Goal: Check status: Check status

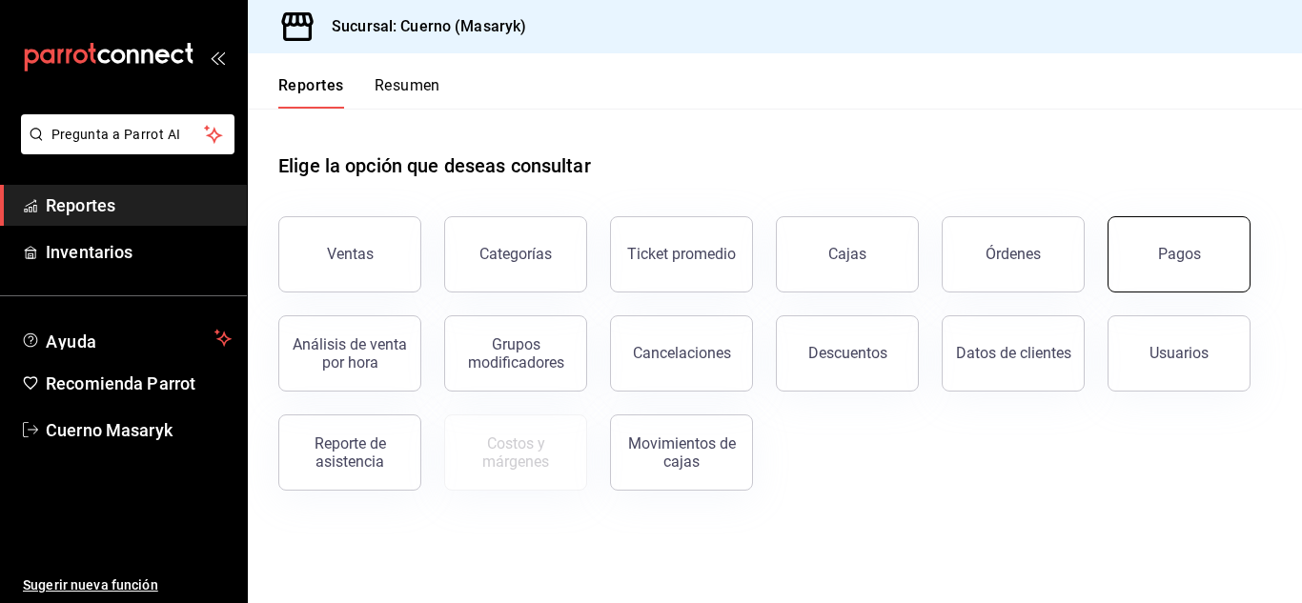
click at [1187, 262] on div "Pagos" at bounding box center [1179, 254] width 43 height 18
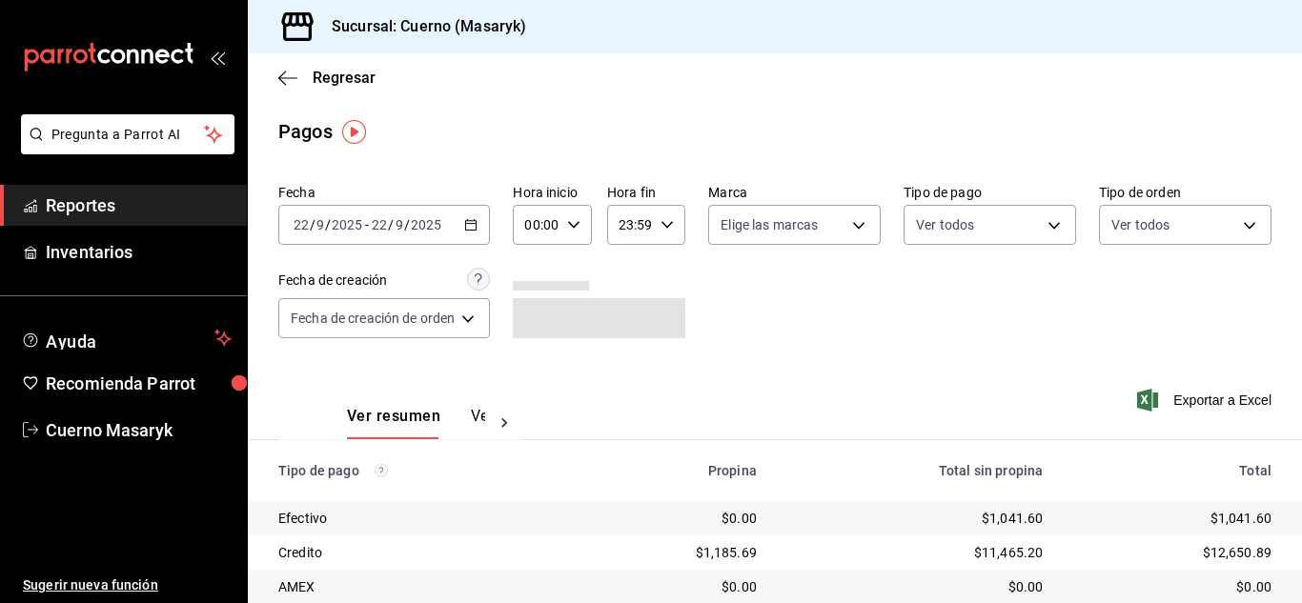
click at [572, 224] on icon "button" at bounding box center [573, 224] width 13 height 13
click at [536, 350] on button "04" at bounding box center [534, 361] width 30 height 38
type input "04:00"
click at [901, 324] on div at bounding box center [651, 301] width 1302 height 603
